Goal: Communication & Community: Share content

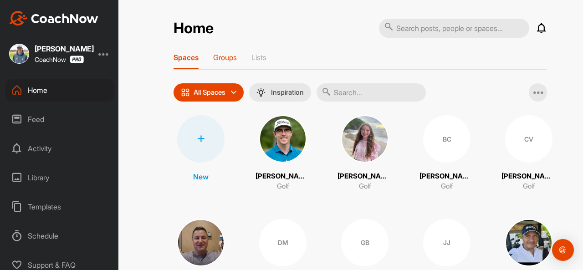
click at [223, 58] on p "Groups" at bounding box center [225, 57] width 24 height 9
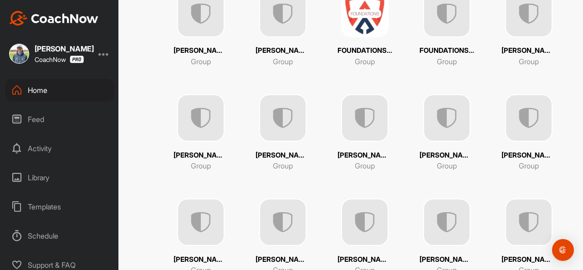
scroll to position [353, 0]
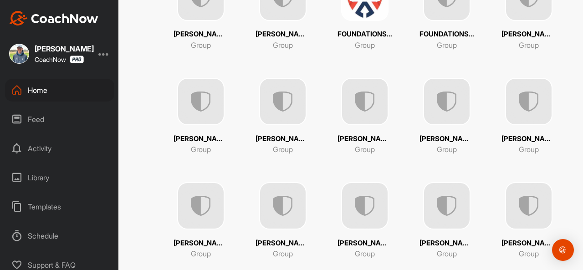
click at [424, 109] on img at bounding box center [446, 101] width 47 height 47
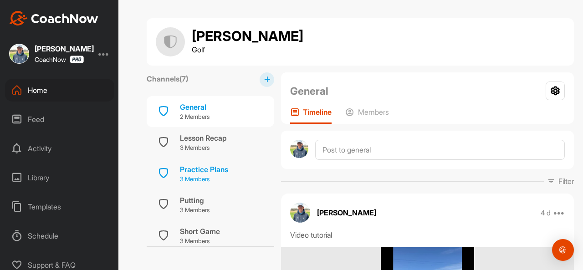
click at [216, 181] on p "3 Members" at bounding box center [204, 179] width 48 height 9
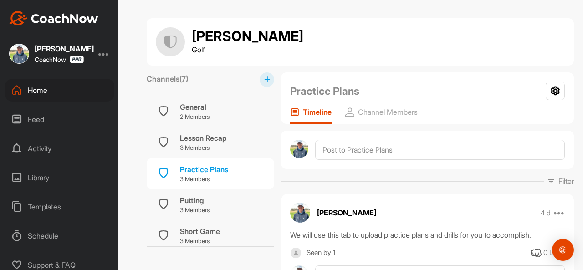
scroll to position [52, 0]
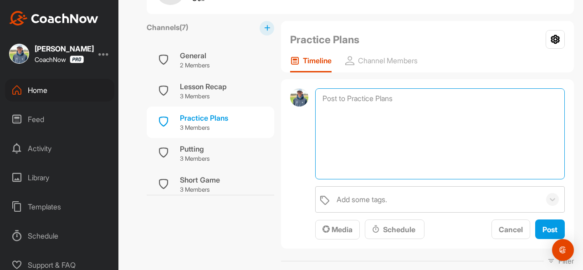
click at [359, 101] on textarea at bounding box center [440, 133] width 250 height 91
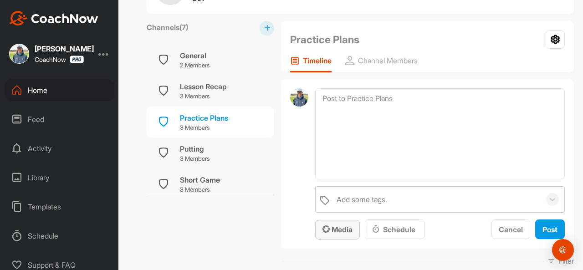
click at [337, 227] on span "Media" at bounding box center [338, 229] width 30 height 9
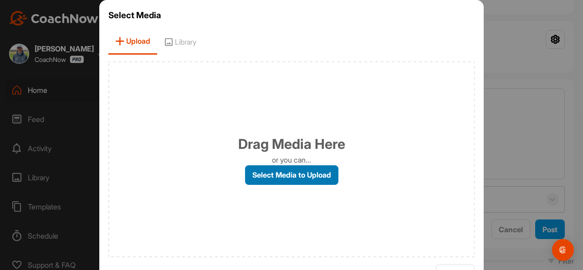
click at [261, 176] on label "Select Media to Upload" at bounding box center [291, 175] width 93 height 20
click at [0, 0] on input "Select Media to Upload" at bounding box center [0, 0] width 0 height 0
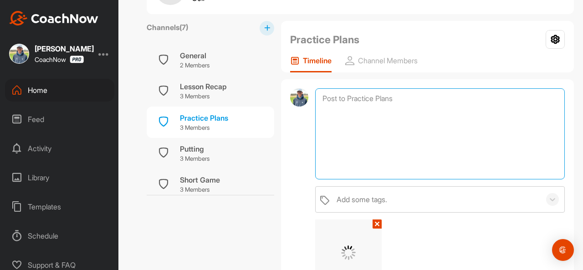
click at [361, 113] on textarea at bounding box center [440, 133] width 250 height 91
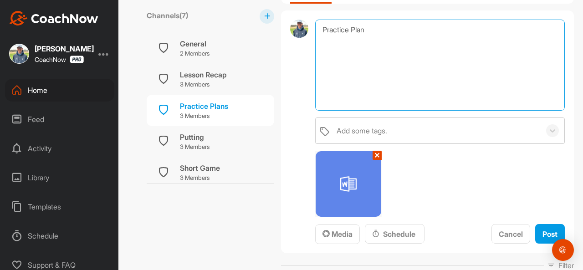
scroll to position [121, 0]
type textarea "Practice Plan"
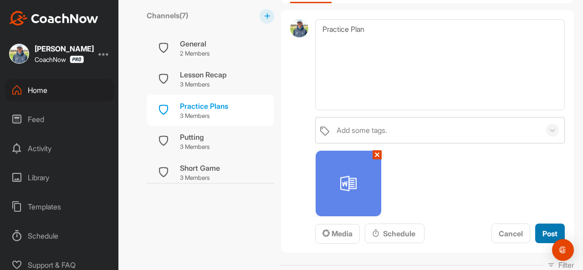
click at [536, 233] on button "Post" at bounding box center [551, 234] width 30 height 20
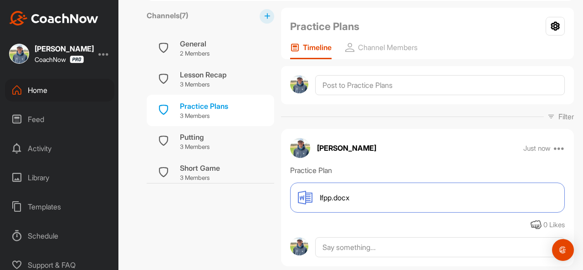
scroll to position [0, 0]
